Goal: Task Accomplishment & Management: Manage account settings

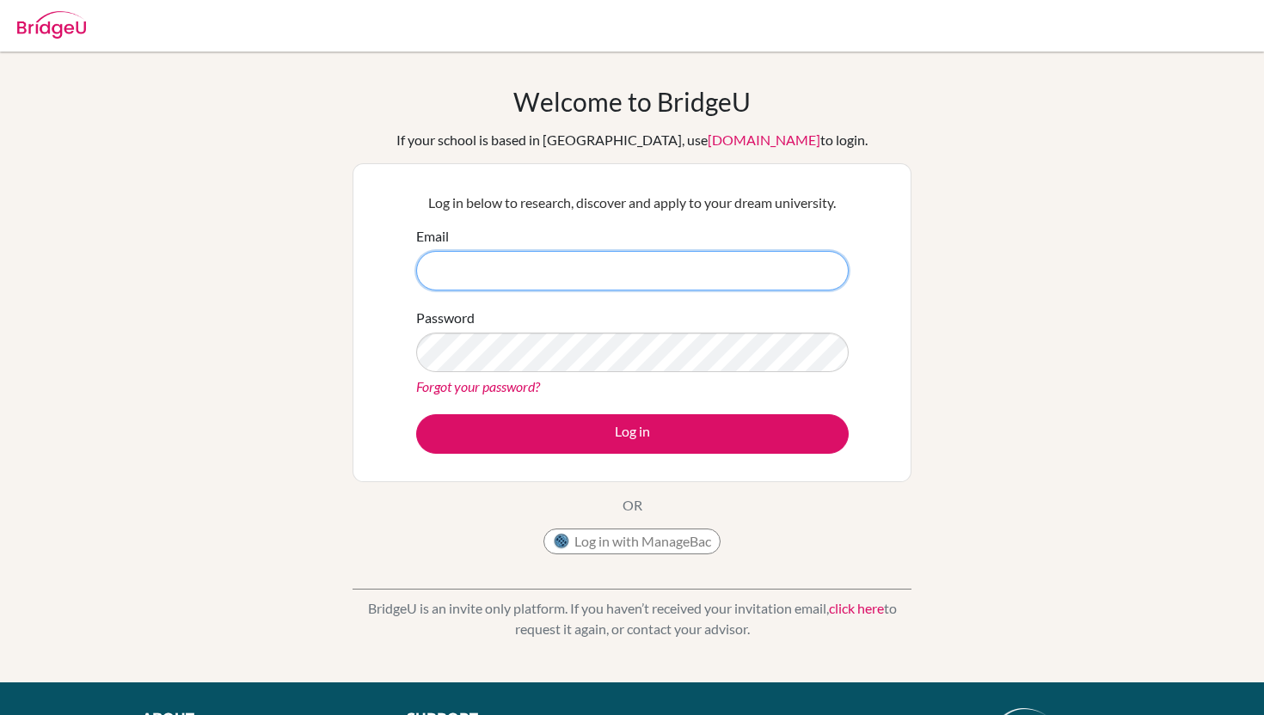
click at [685, 279] on input "Email" at bounding box center [632, 271] width 432 height 40
type input "7919@"
click at [689, 163] on div "Log in below to research, discover and apply to your dream university. Email Pa…" at bounding box center [631, 322] width 559 height 319
click at [579, 279] on input "Email" at bounding box center [632, 271] width 432 height 40
type input "7919@aisa.sch.ae"
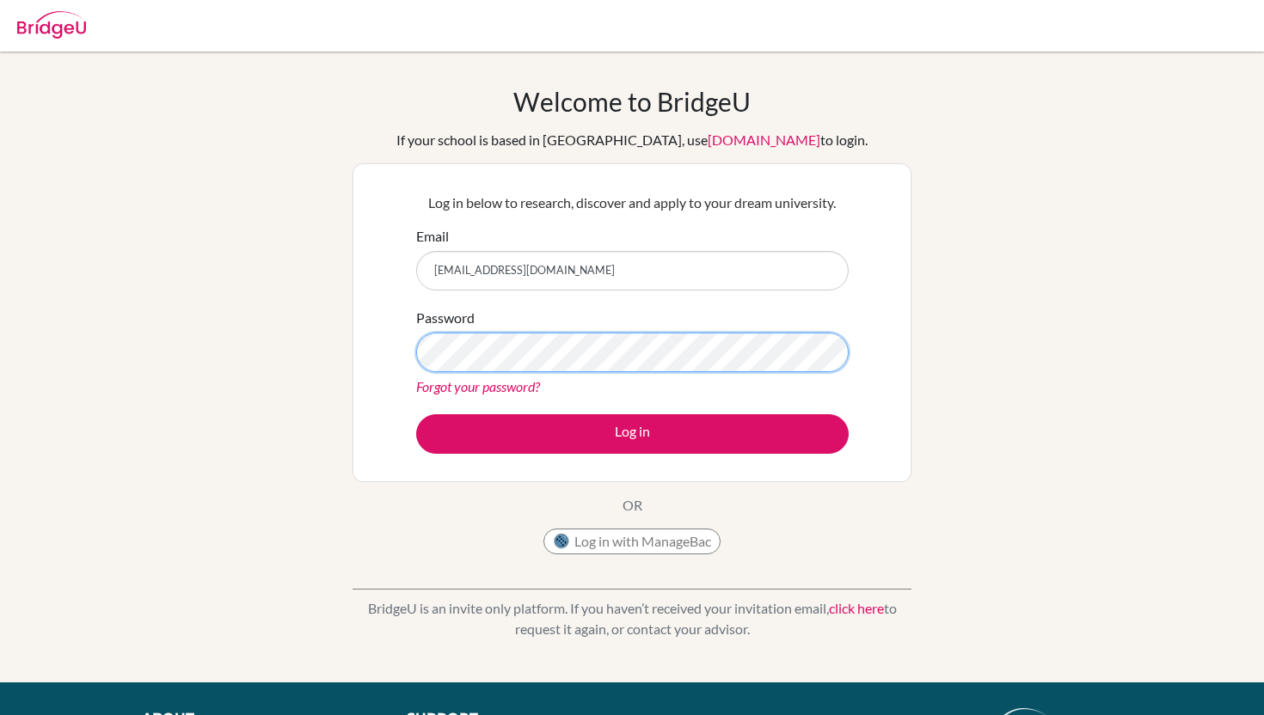
click at [416, 414] on button "Log in" at bounding box center [632, 434] width 432 height 40
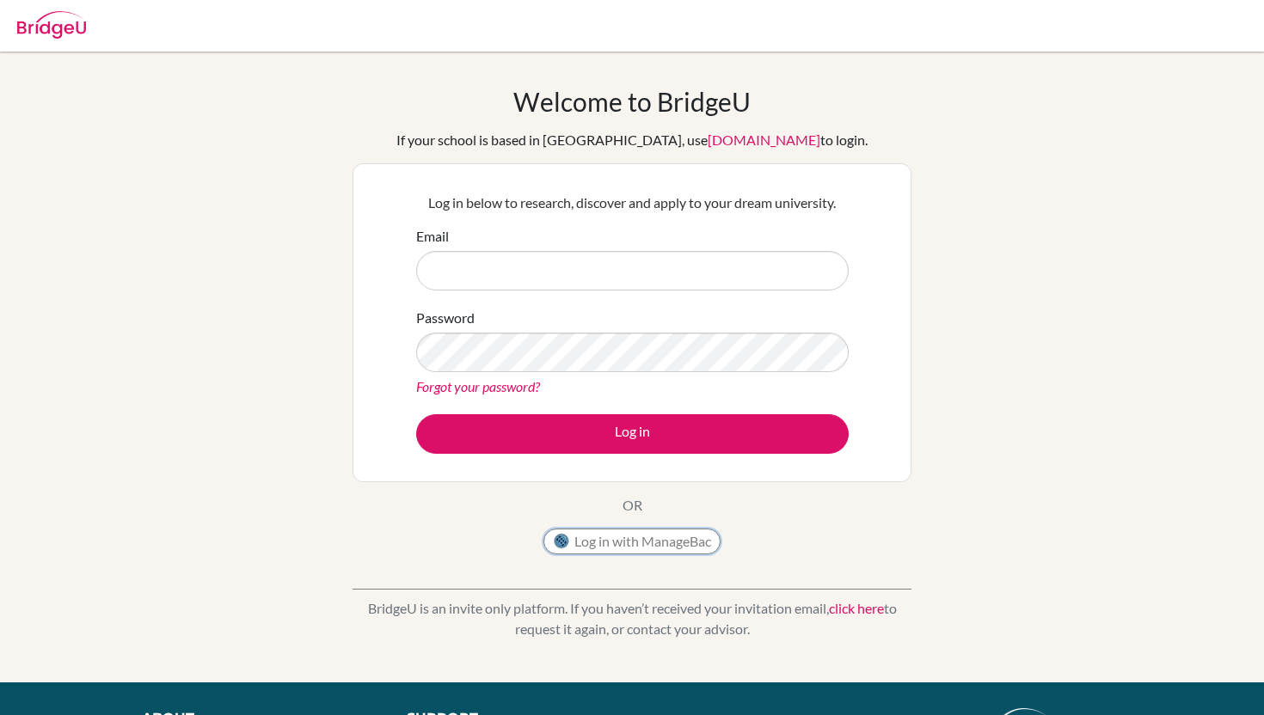
click at [589, 539] on button "Log in with ManageBac" at bounding box center [631, 542] width 177 height 26
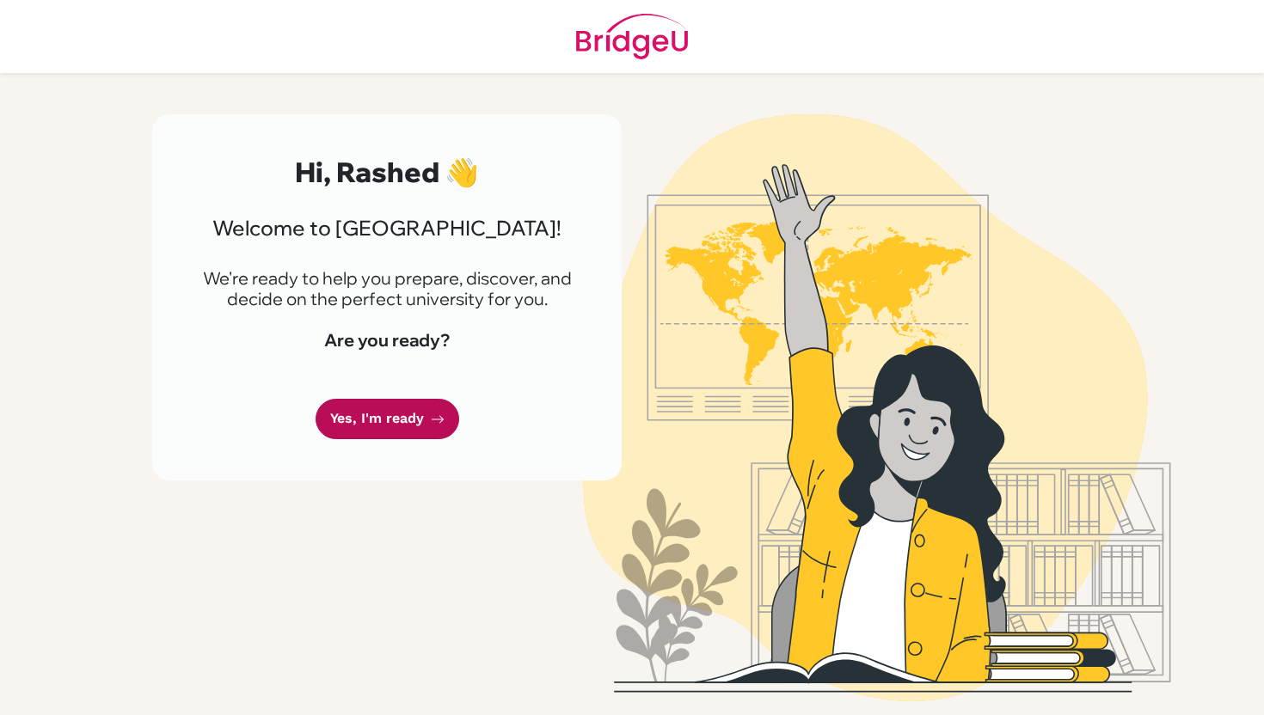
click at [427, 420] on link "Yes, I'm ready" at bounding box center [387, 419] width 144 height 40
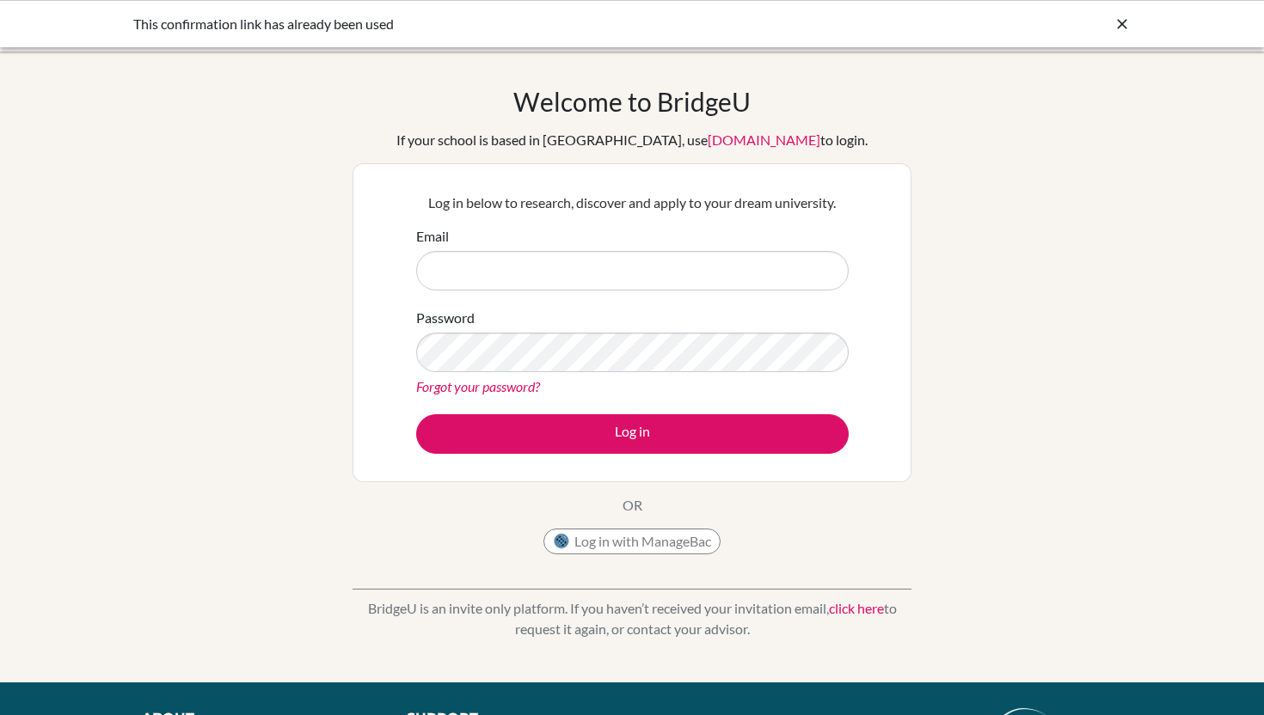
click at [532, 266] on input "Email" at bounding box center [632, 271] width 432 height 40
click at [496, 385] on link "Forgot your password?" at bounding box center [478, 386] width 124 height 16
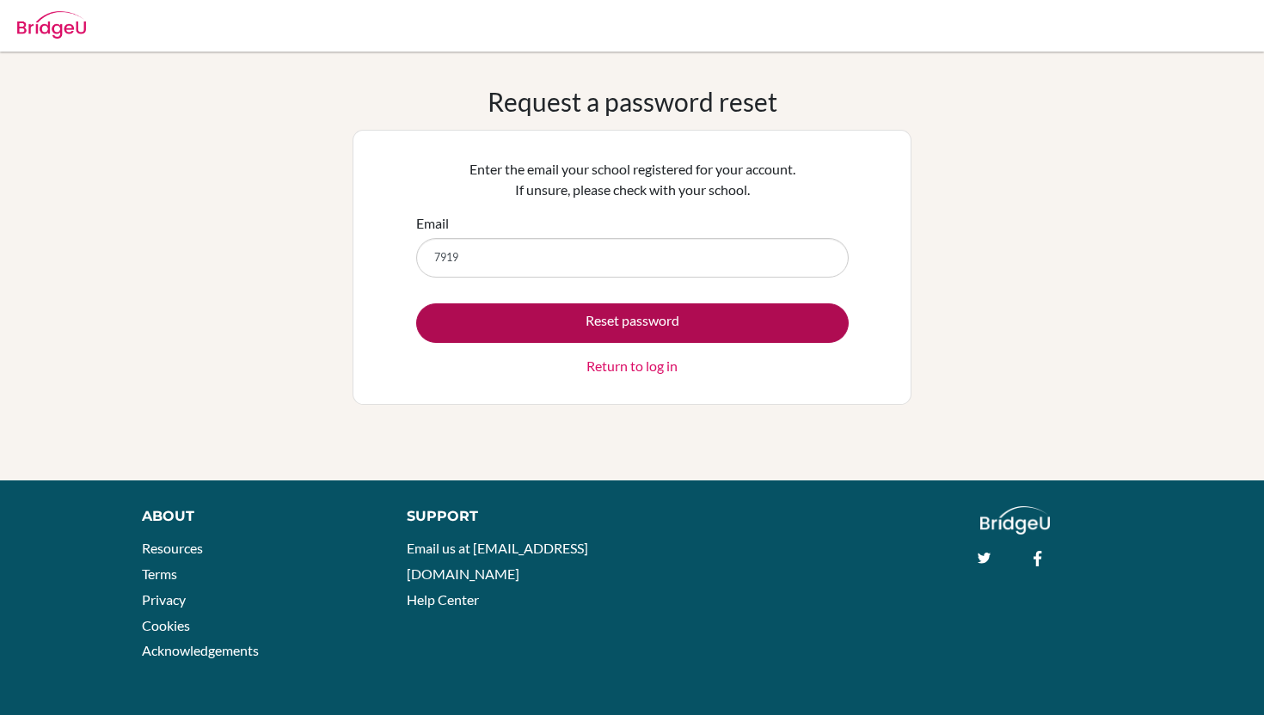
type input "[EMAIL_ADDRESS][DOMAIN_NAME]"
click at [536, 326] on button "Reset password" at bounding box center [632, 323] width 432 height 40
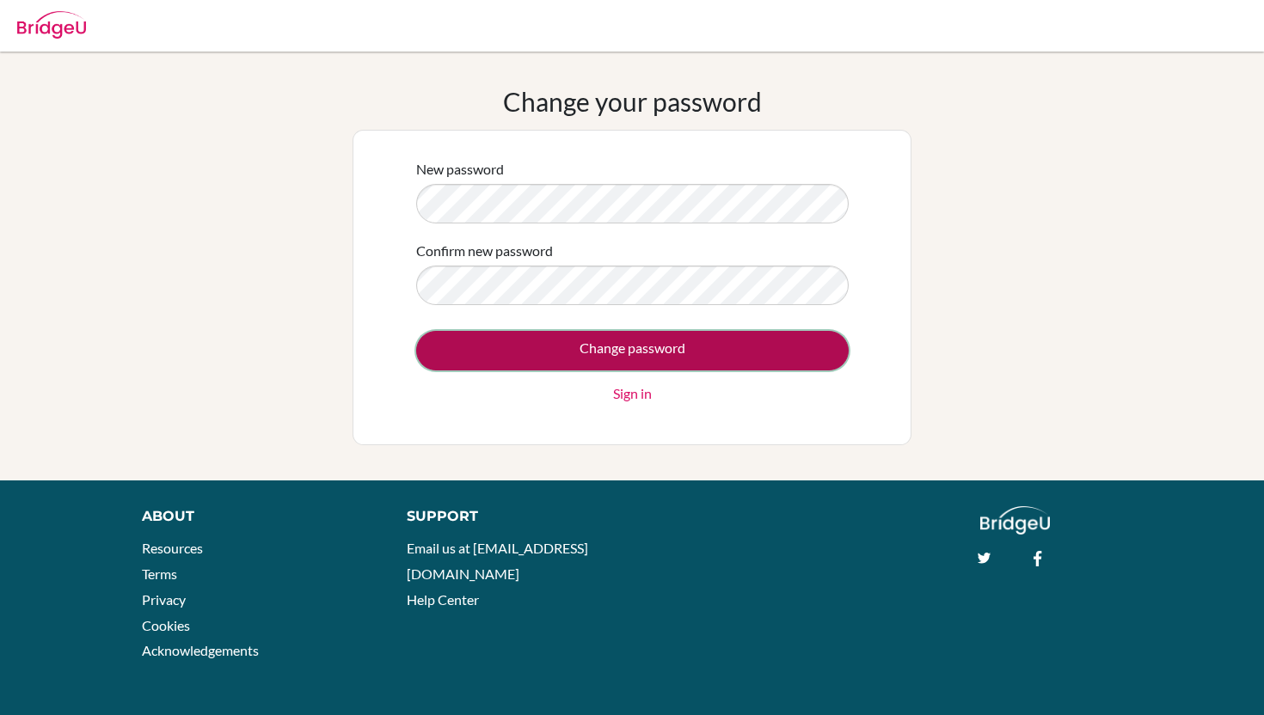
click at [579, 351] on input "Change password" at bounding box center [632, 351] width 432 height 40
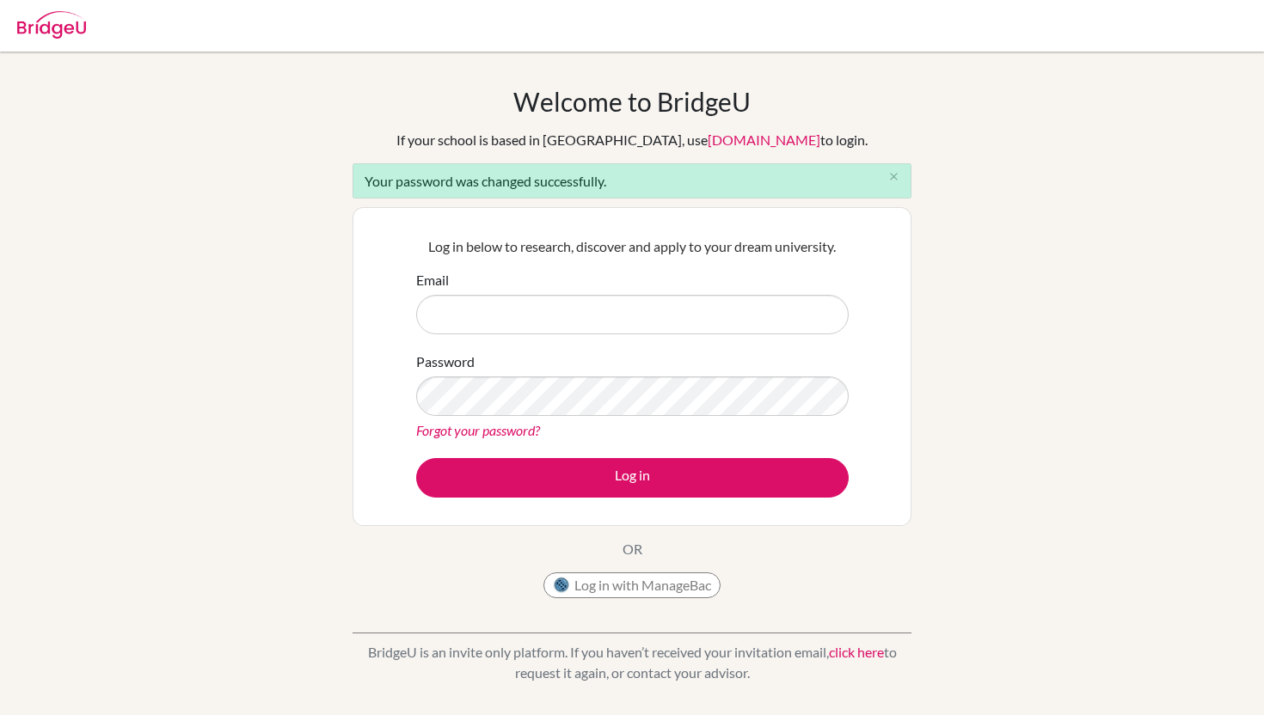
click at [574, 330] on input "Email" at bounding box center [632, 315] width 432 height 40
type input "[EMAIL_ADDRESS][DOMAIN_NAME]"
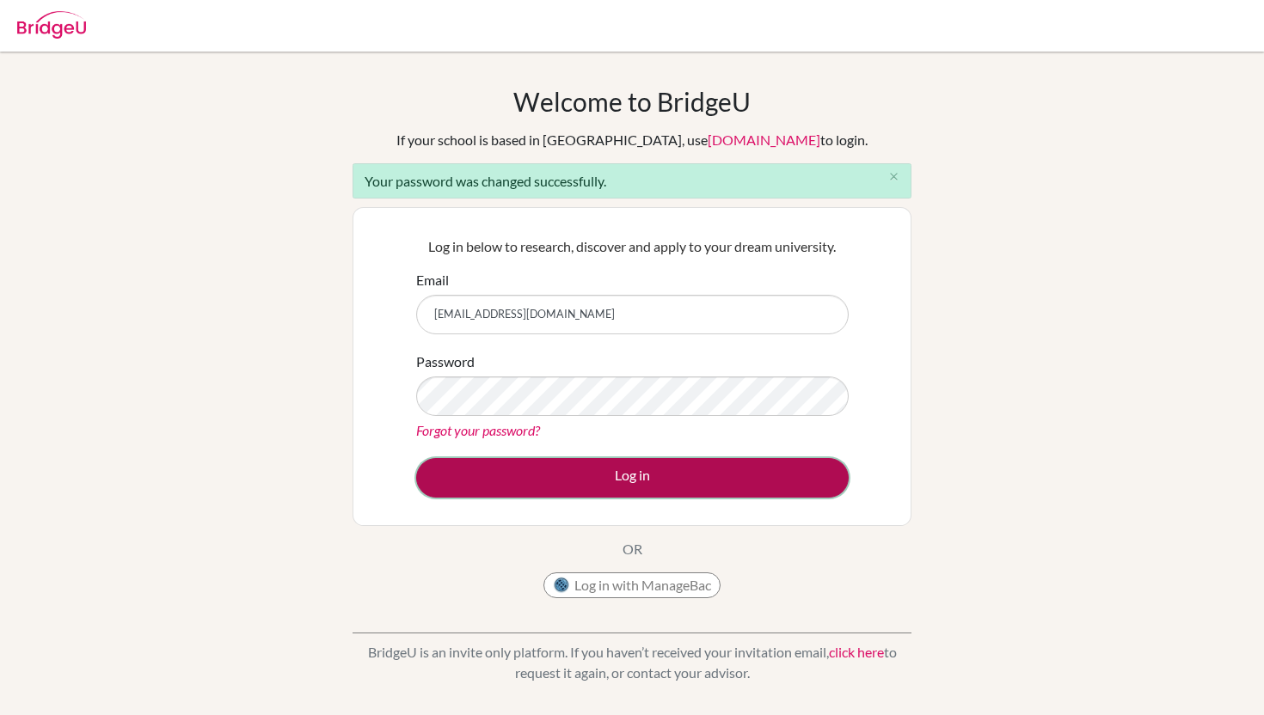
click at [571, 478] on button "Log in" at bounding box center [632, 478] width 432 height 40
